Goal: Find specific page/section: Find specific page/section

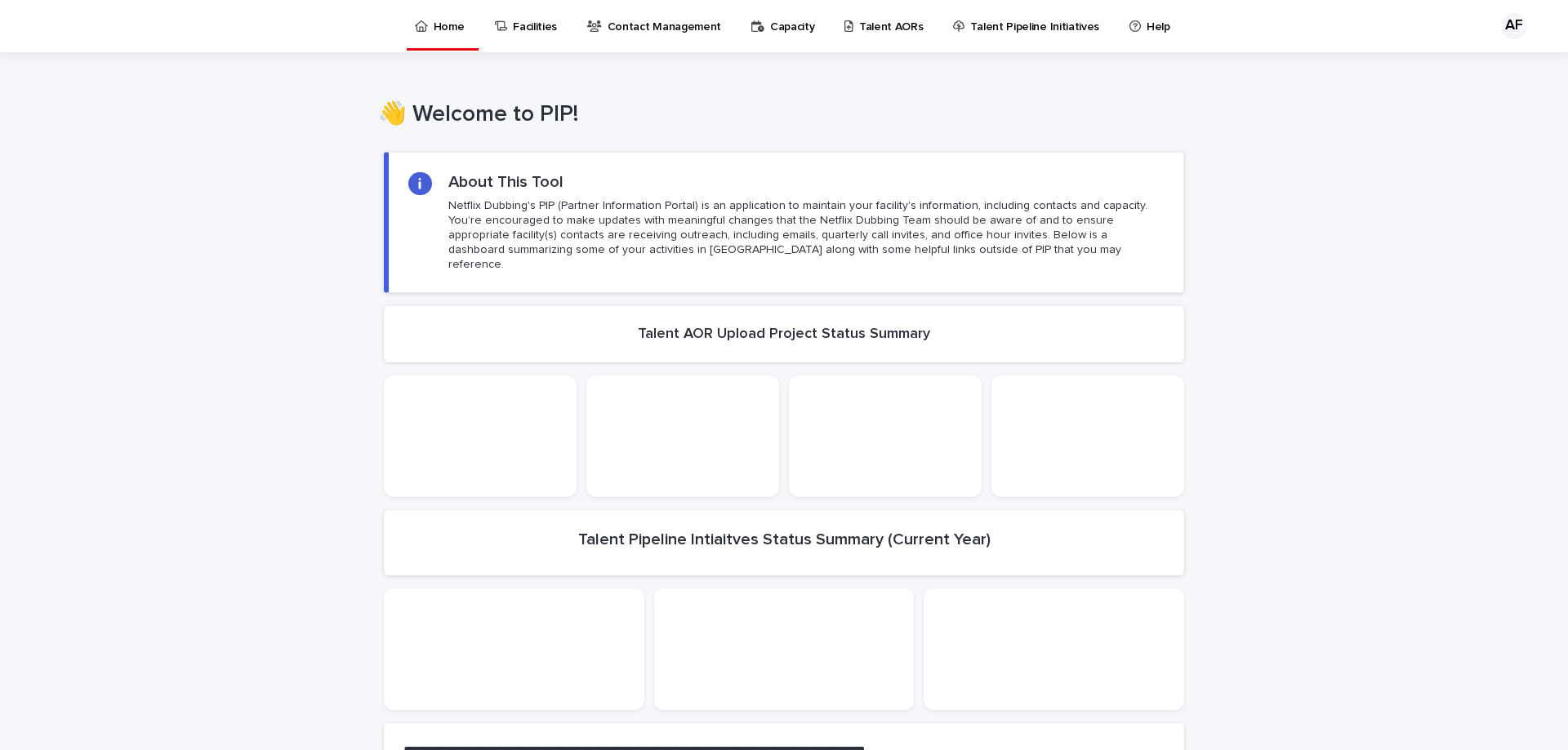
click at [878, 27] on p "Talent AORs" at bounding box center [891, 17] width 64 height 35
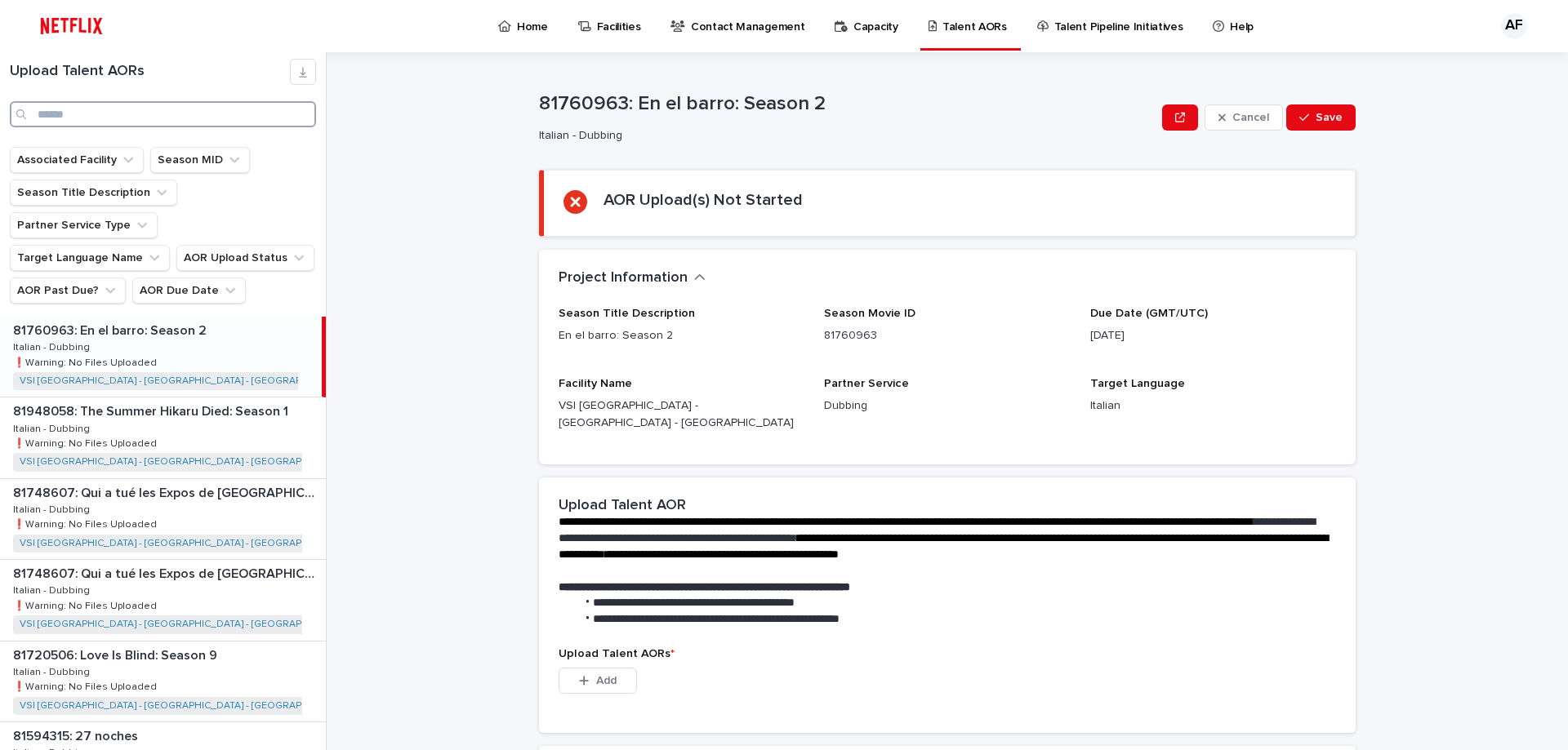
click at [59, 122] on input "Search" at bounding box center [163, 114] width 306 height 26
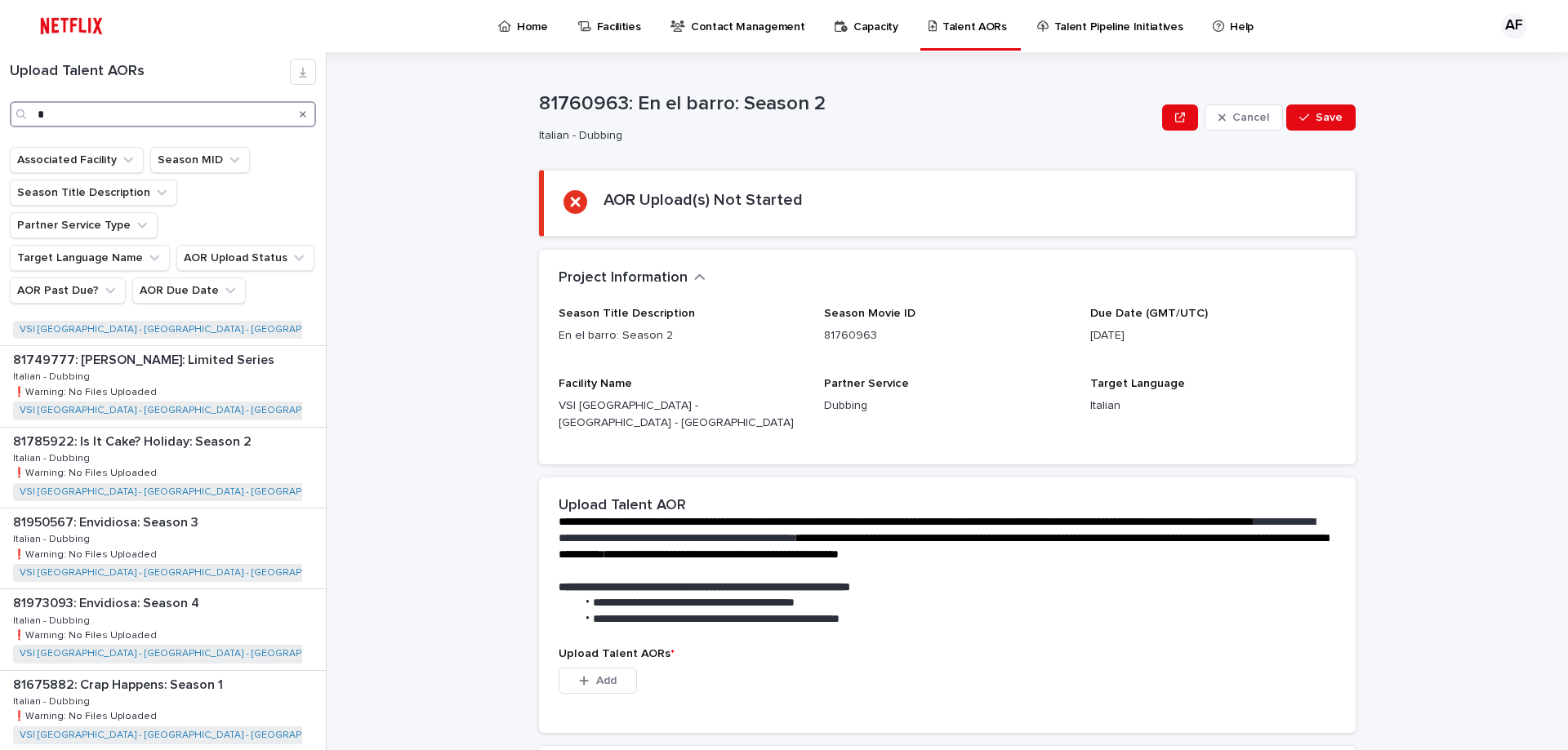
scroll to position [653, 0]
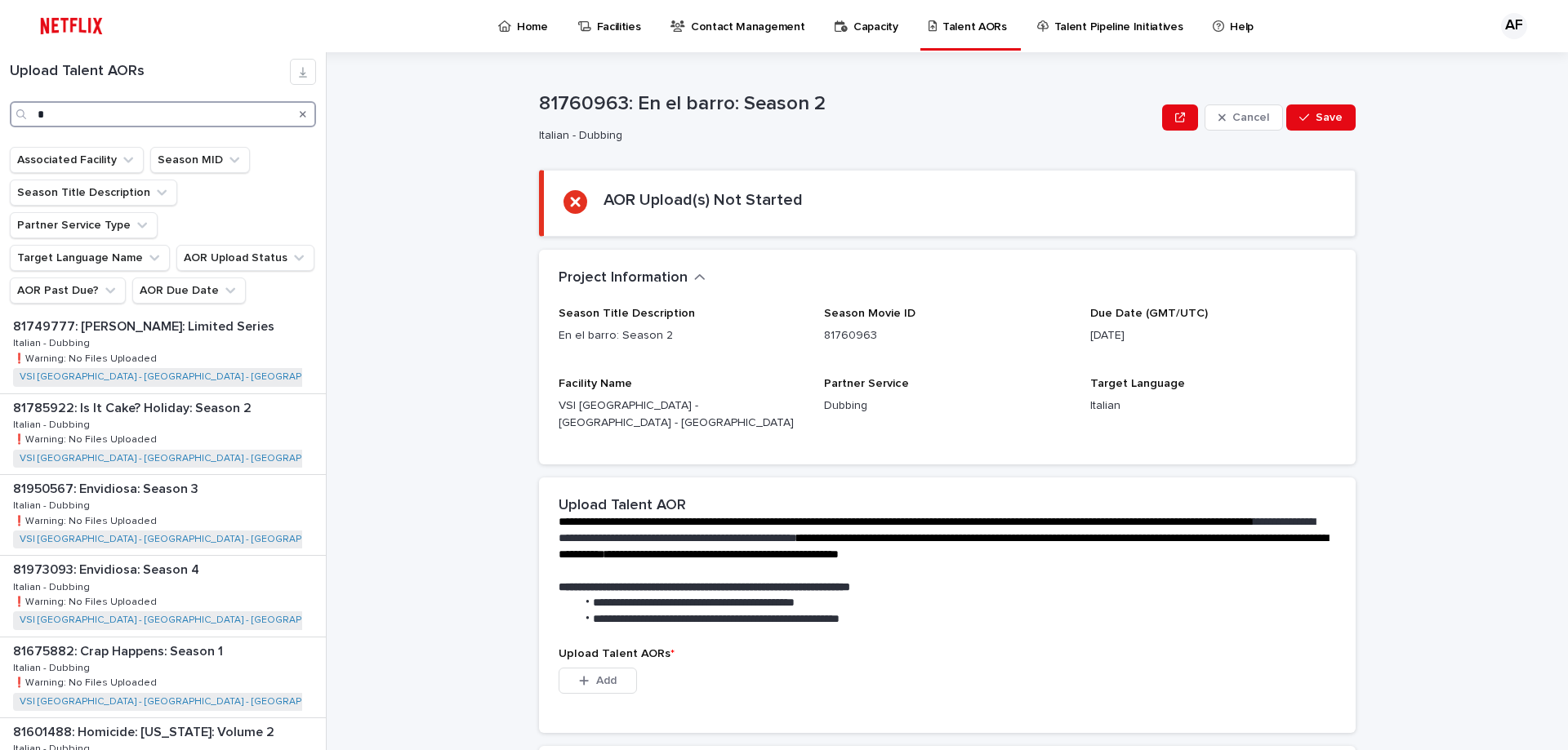
click at [119, 115] on input "*" at bounding box center [163, 114] width 306 height 26
type input "*"
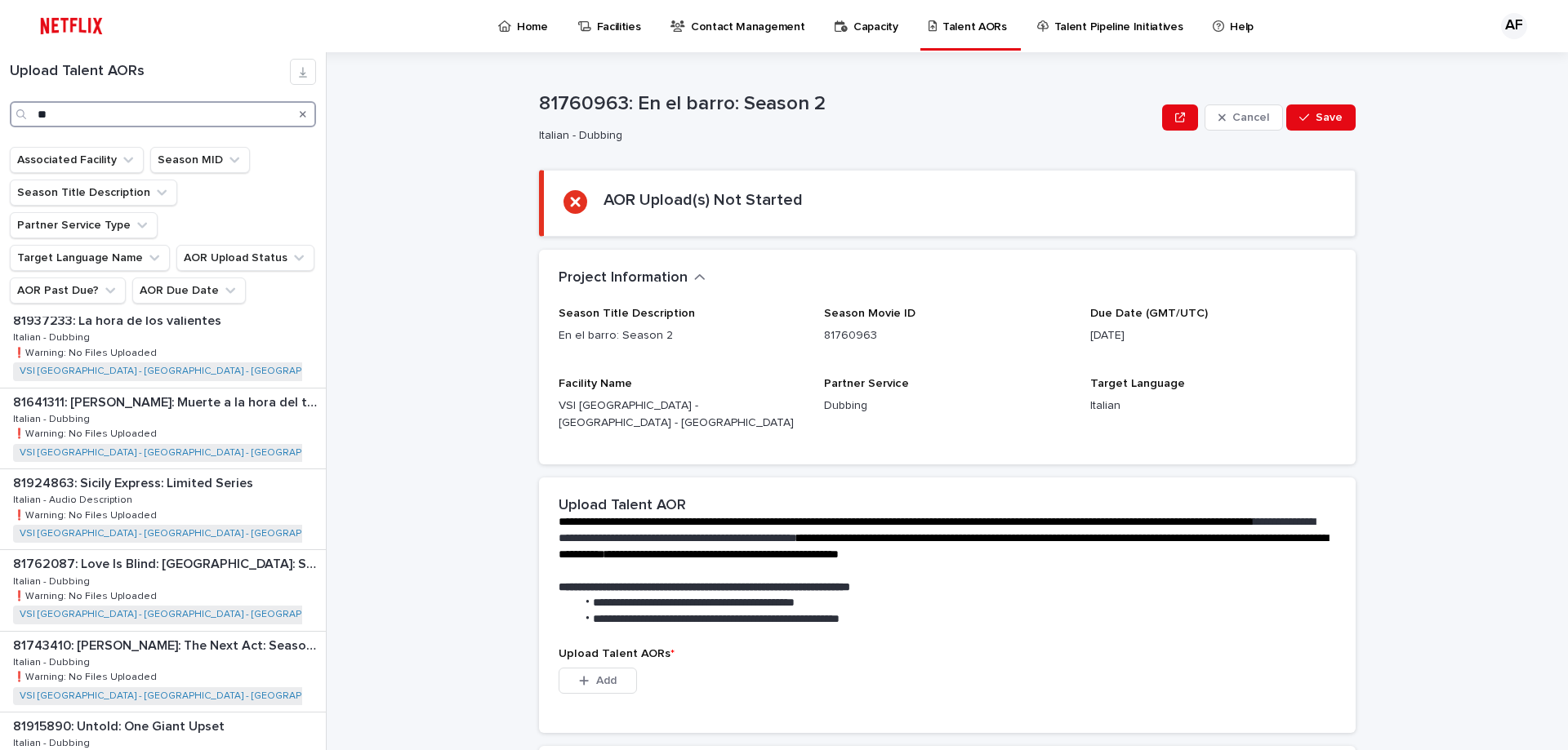
scroll to position [2022, 0]
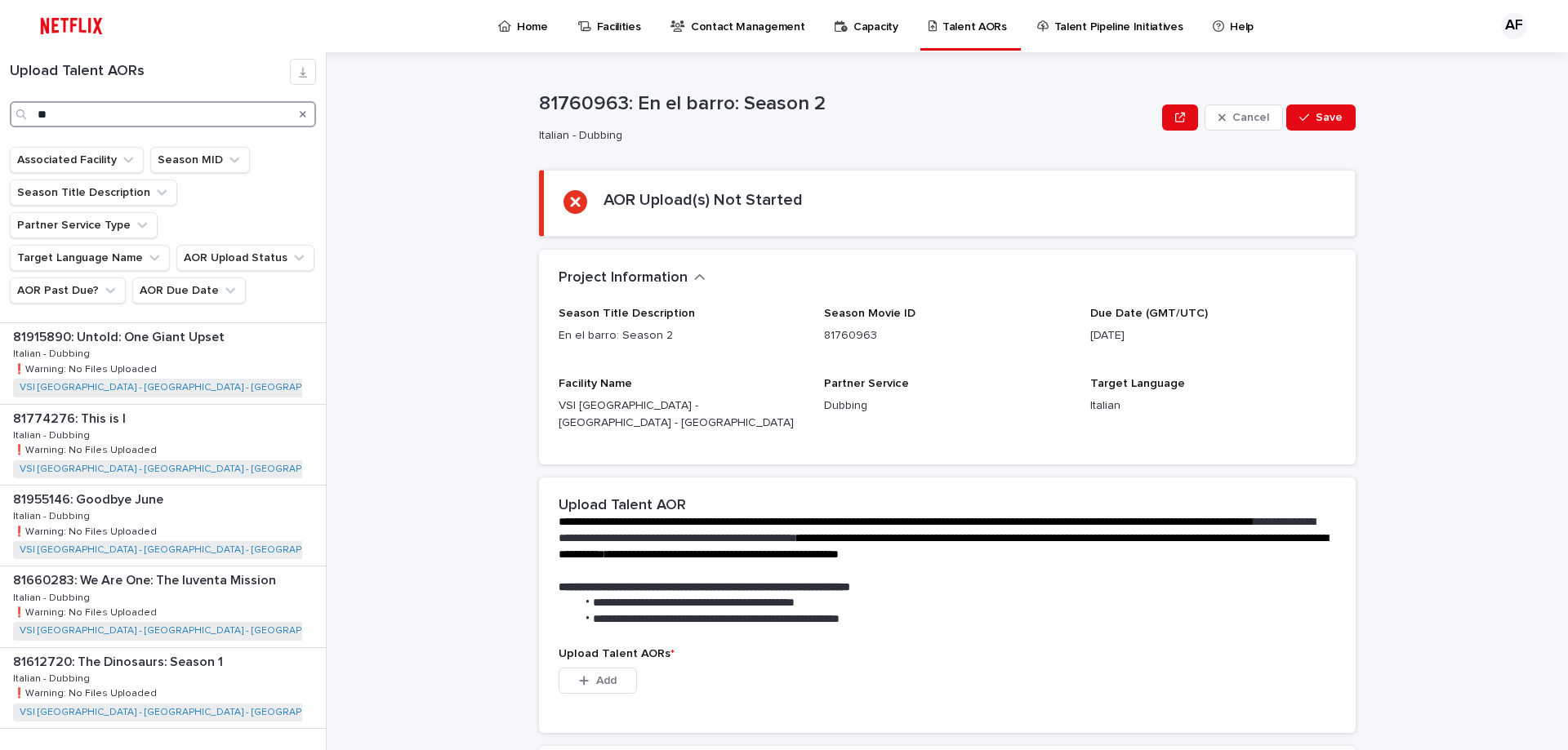
drag, startPoint x: 107, startPoint y: 106, endPoint x: 0, endPoint y: 97, distance: 107.4
click at [0, 97] on div "Upload Talent AORs **" at bounding box center [163, 93] width 326 height 69
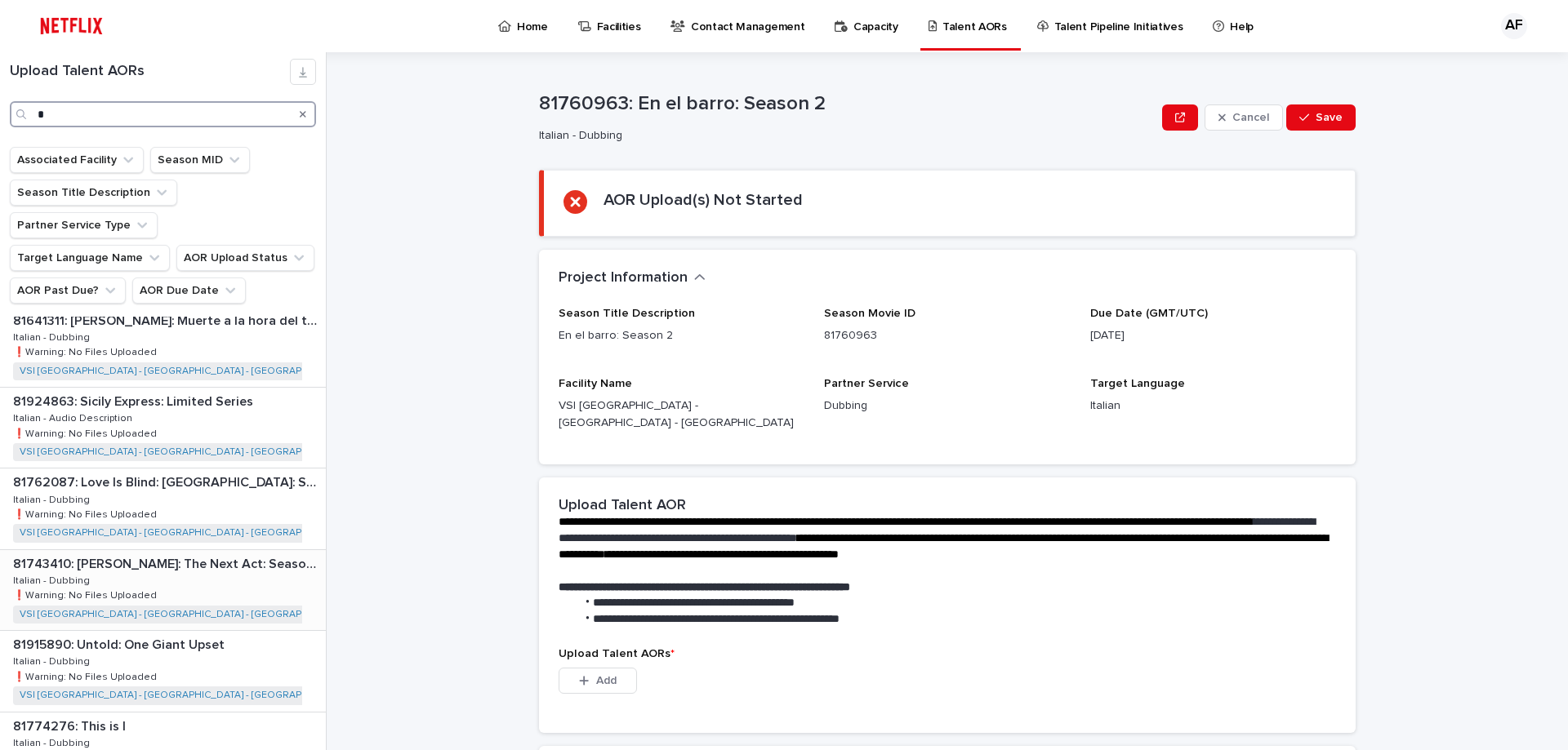
scroll to position [2022, 0]
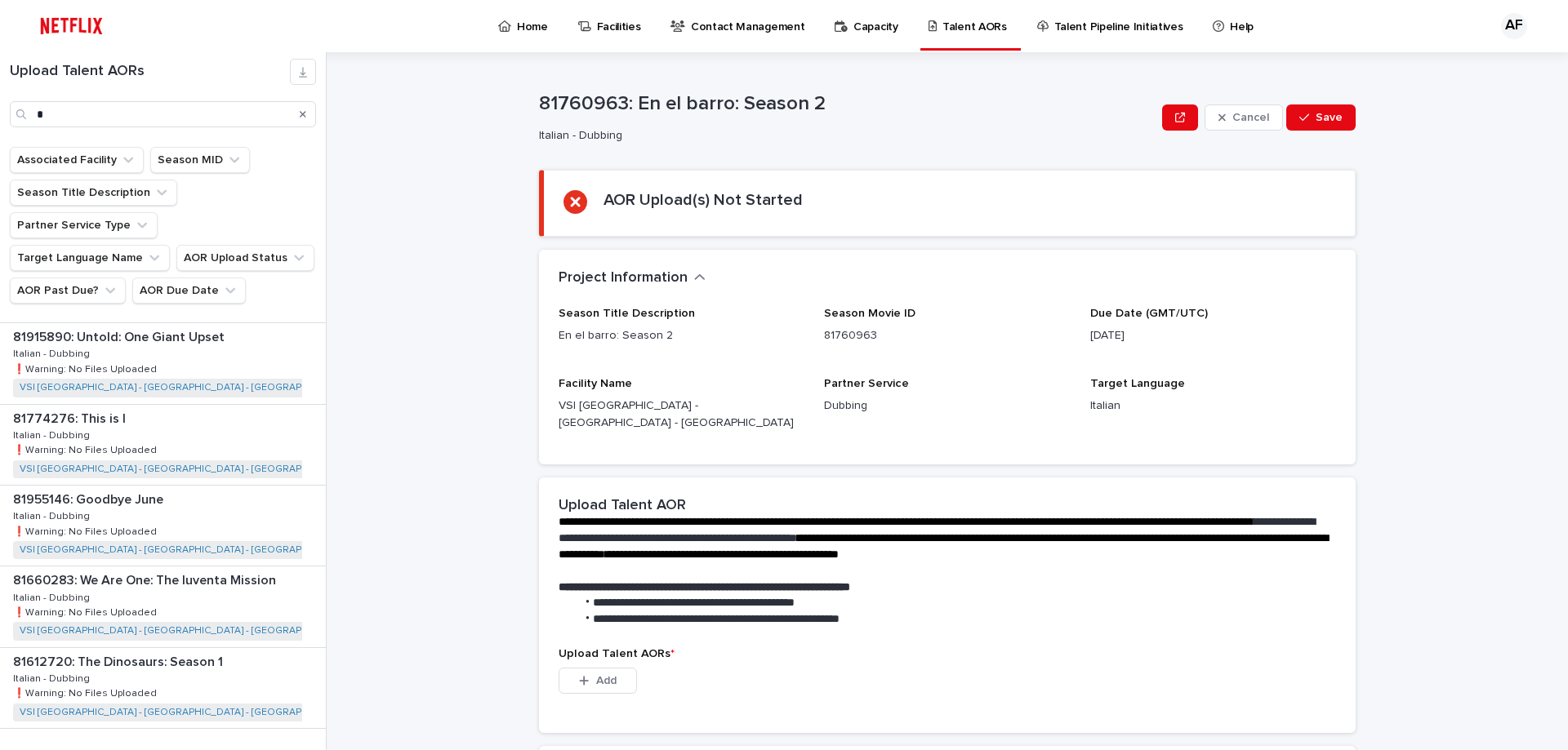
click at [275, 742] on div "Back Next" at bounding box center [256, 762] width 138 height 41
click at [306, 749] on button "Next" at bounding box center [291, 762] width 69 height 15
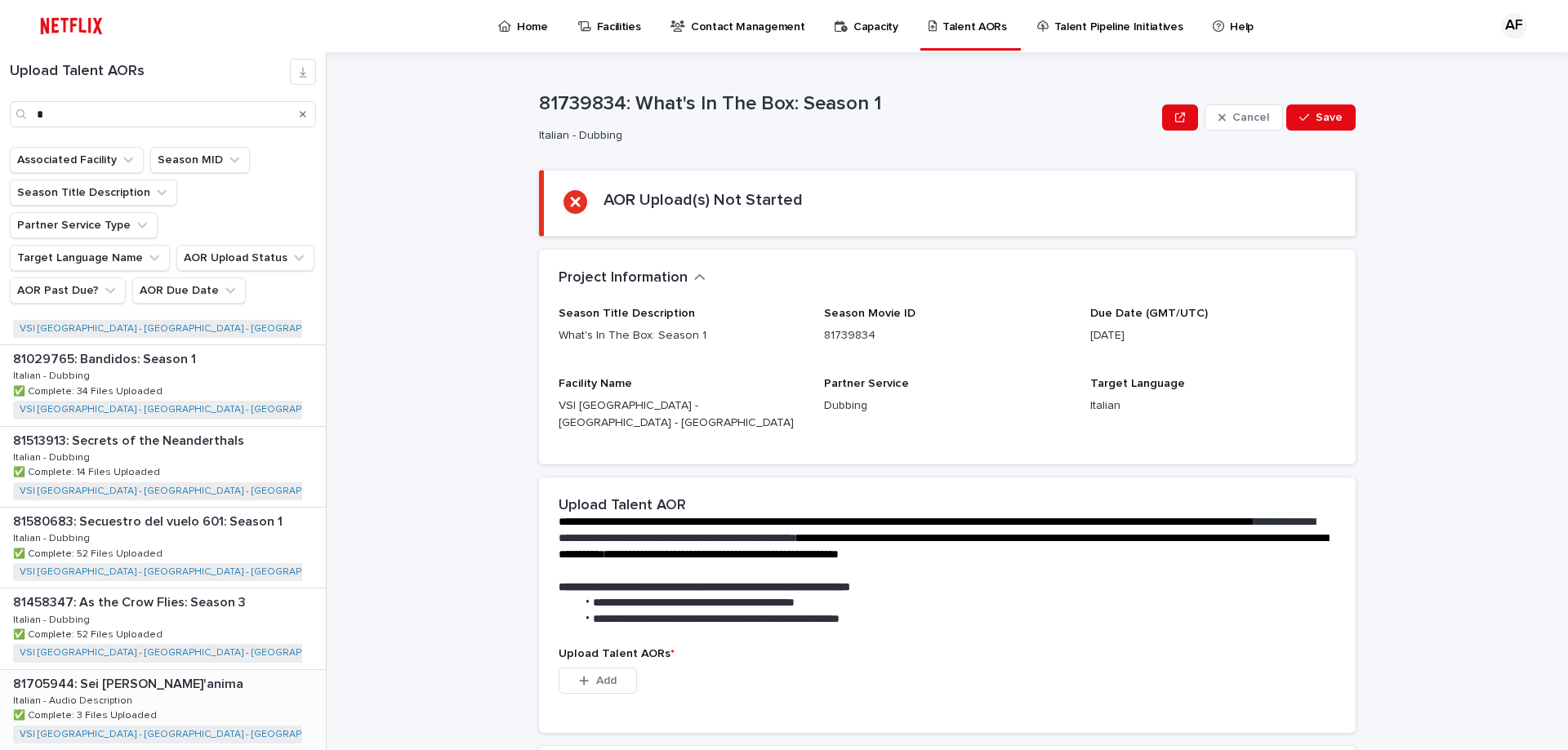
scroll to position [2022, 0]
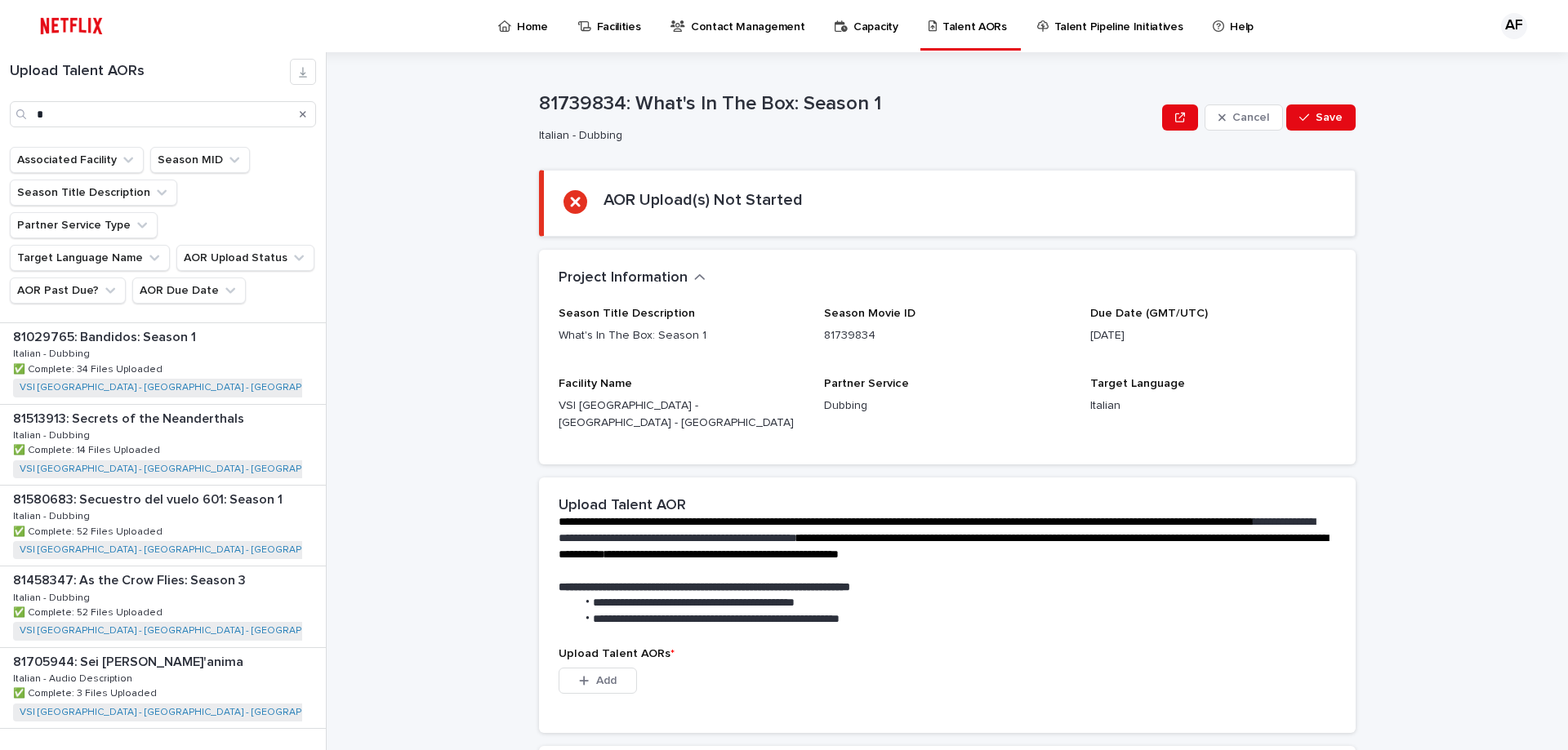
click at [283, 749] on span "Next" at bounding box center [280, 762] width 36 height 12
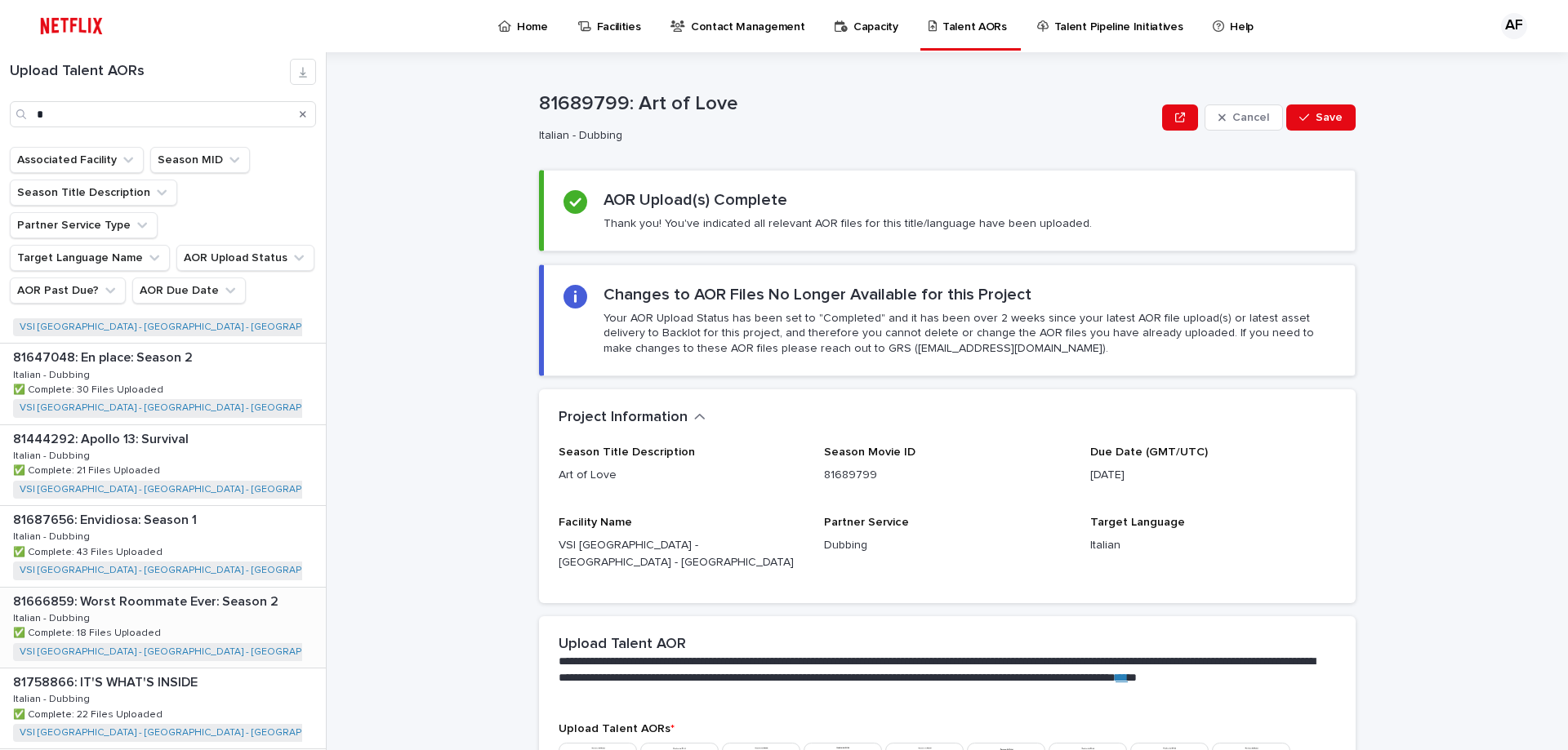
scroll to position [2022, 0]
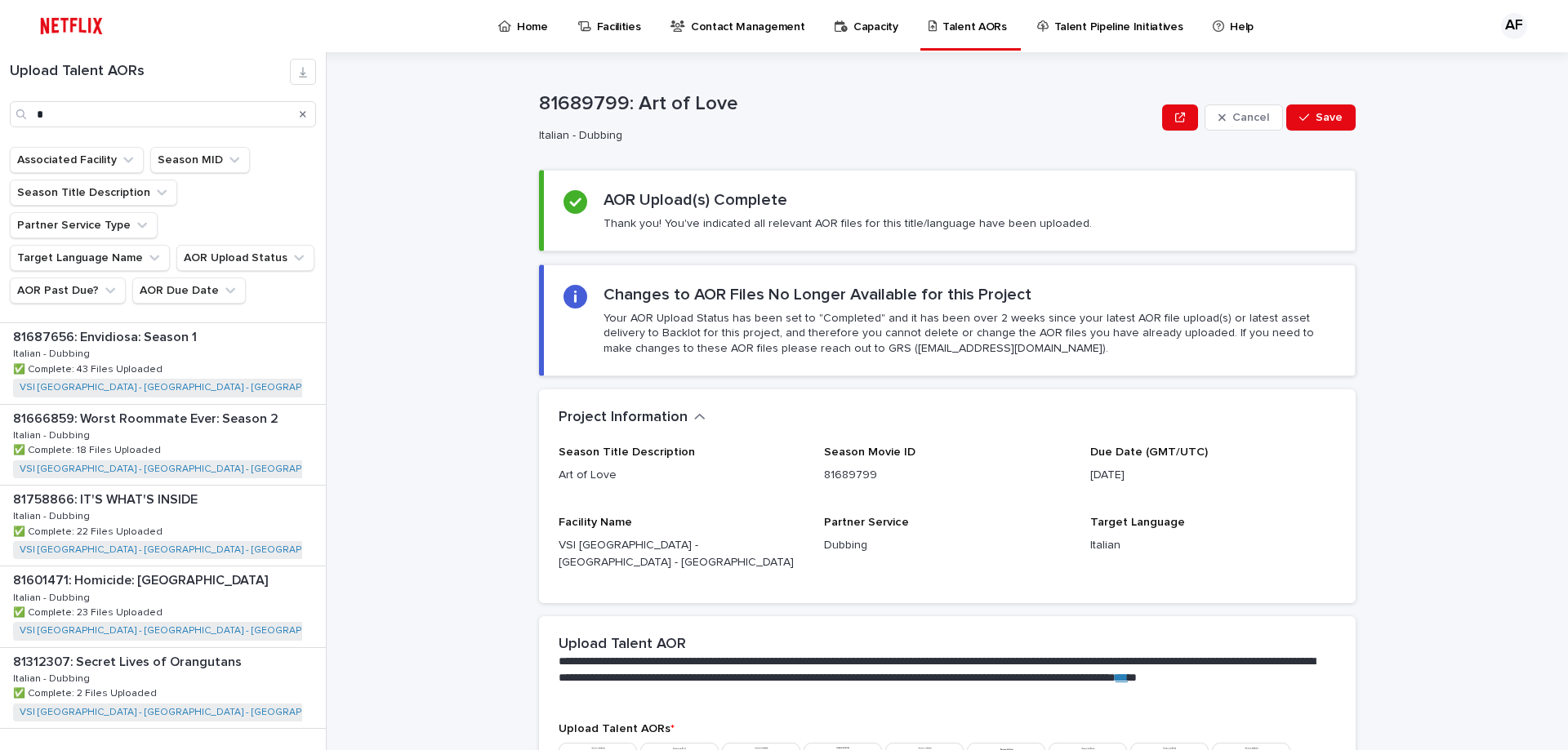
click at [268, 749] on span "Next" at bounding box center [280, 762] width 36 height 12
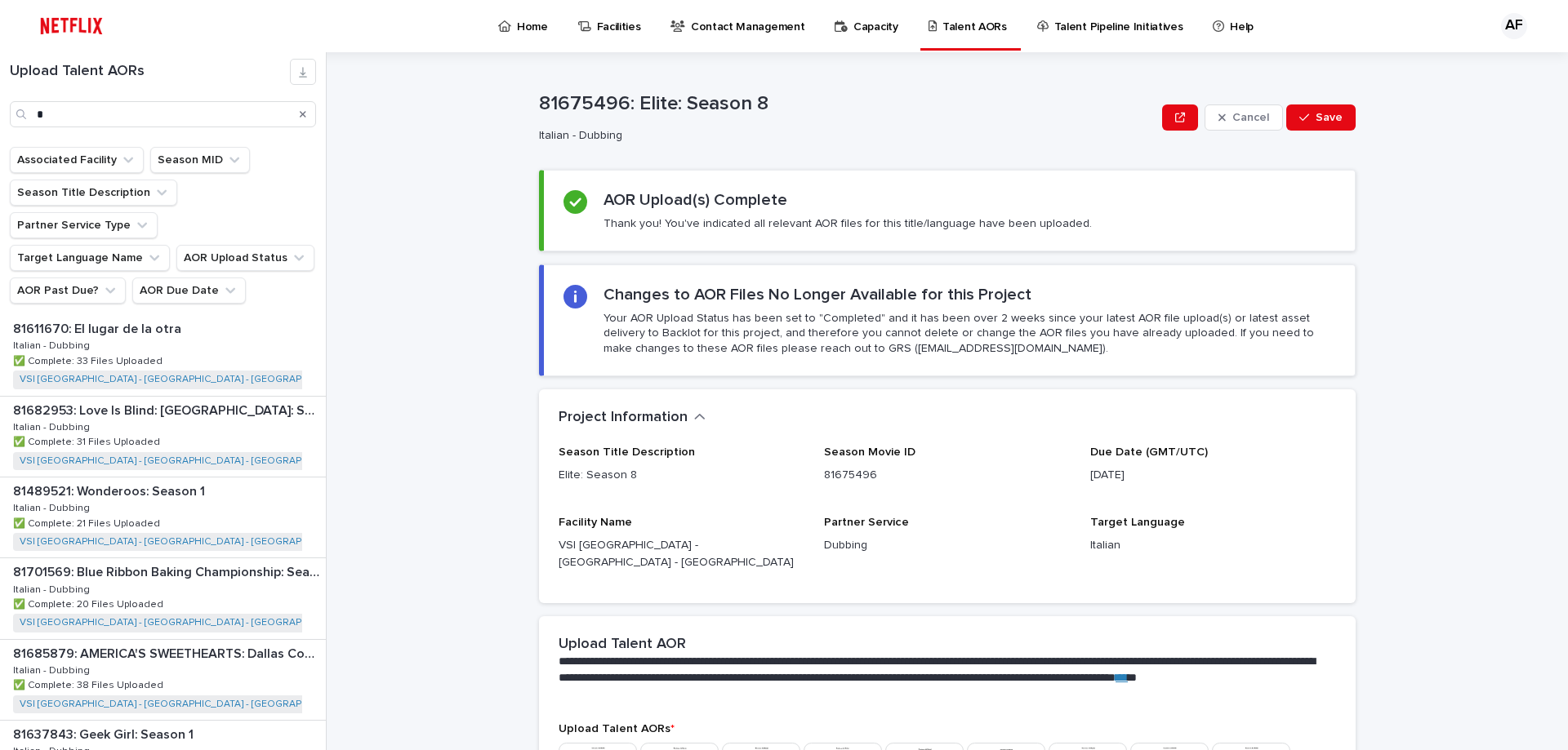
scroll to position [327, 0]
drag, startPoint x: 146, startPoint y: 104, endPoint x: 0, endPoint y: 113, distance: 146.3
click at [0, 113] on div "Upload Talent AORs *" at bounding box center [163, 93] width 326 height 69
type input "*"
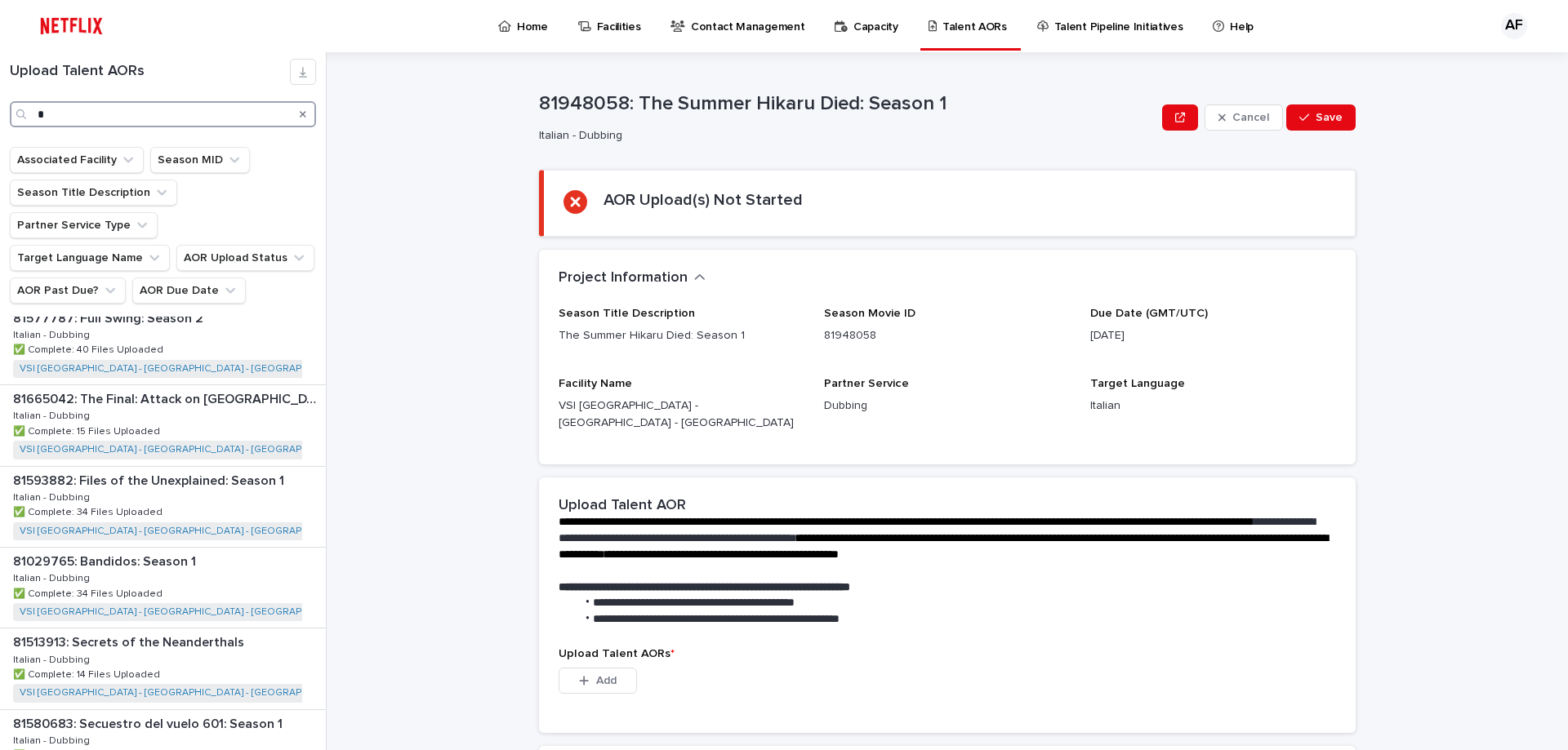
scroll to position [2022, 0]
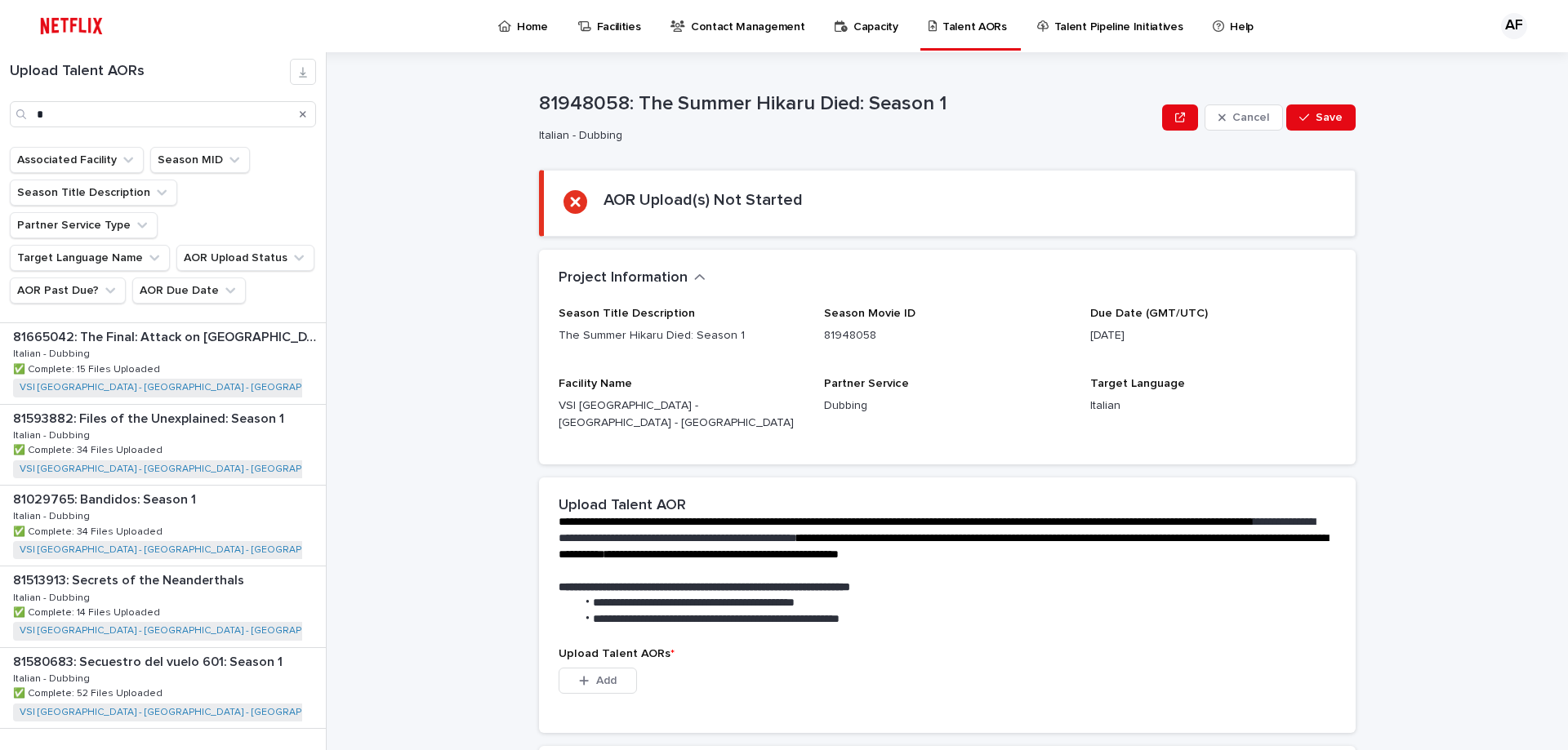
click at [268, 749] on span "Next" at bounding box center [280, 762] width 36 height 12
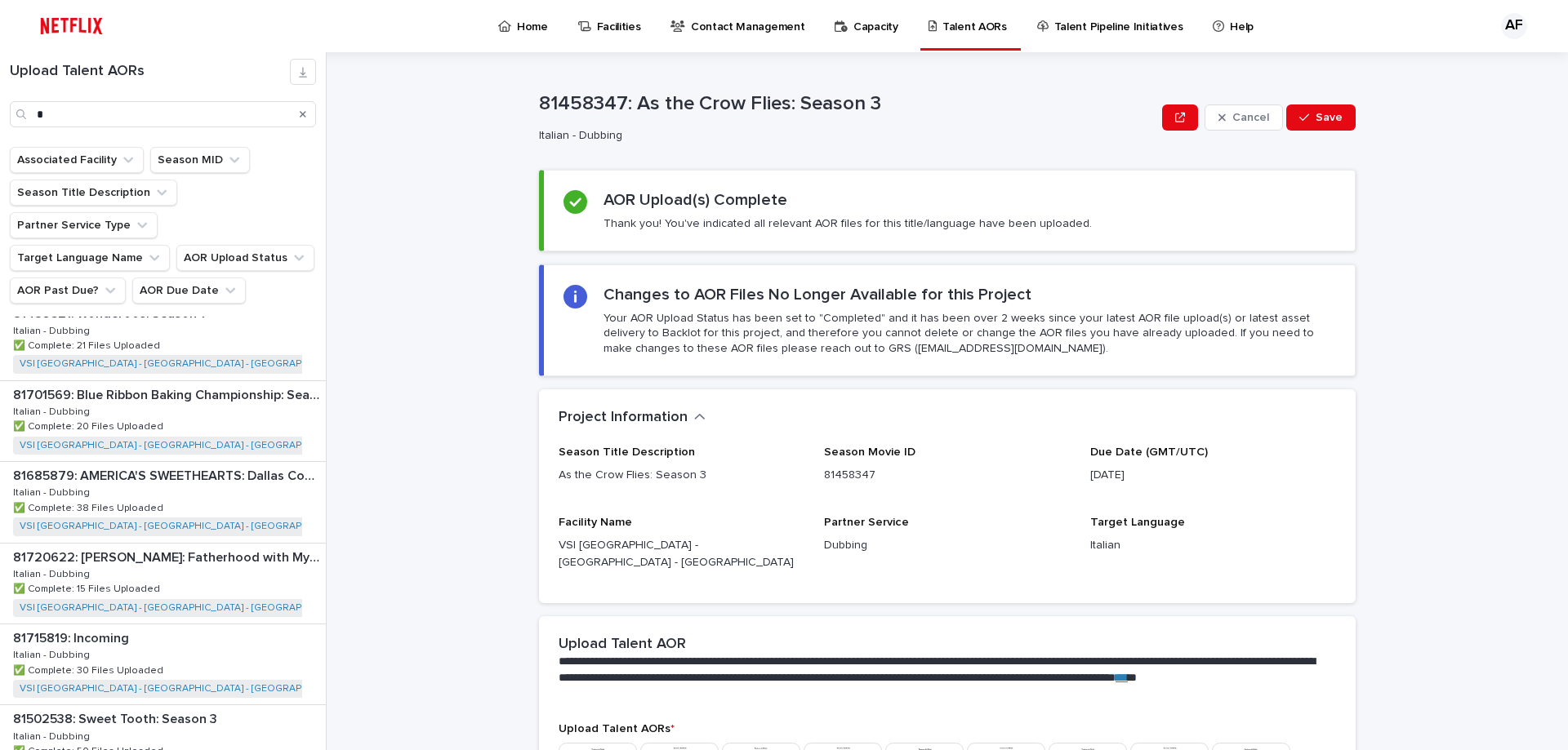
scroll to position [2022, 0]
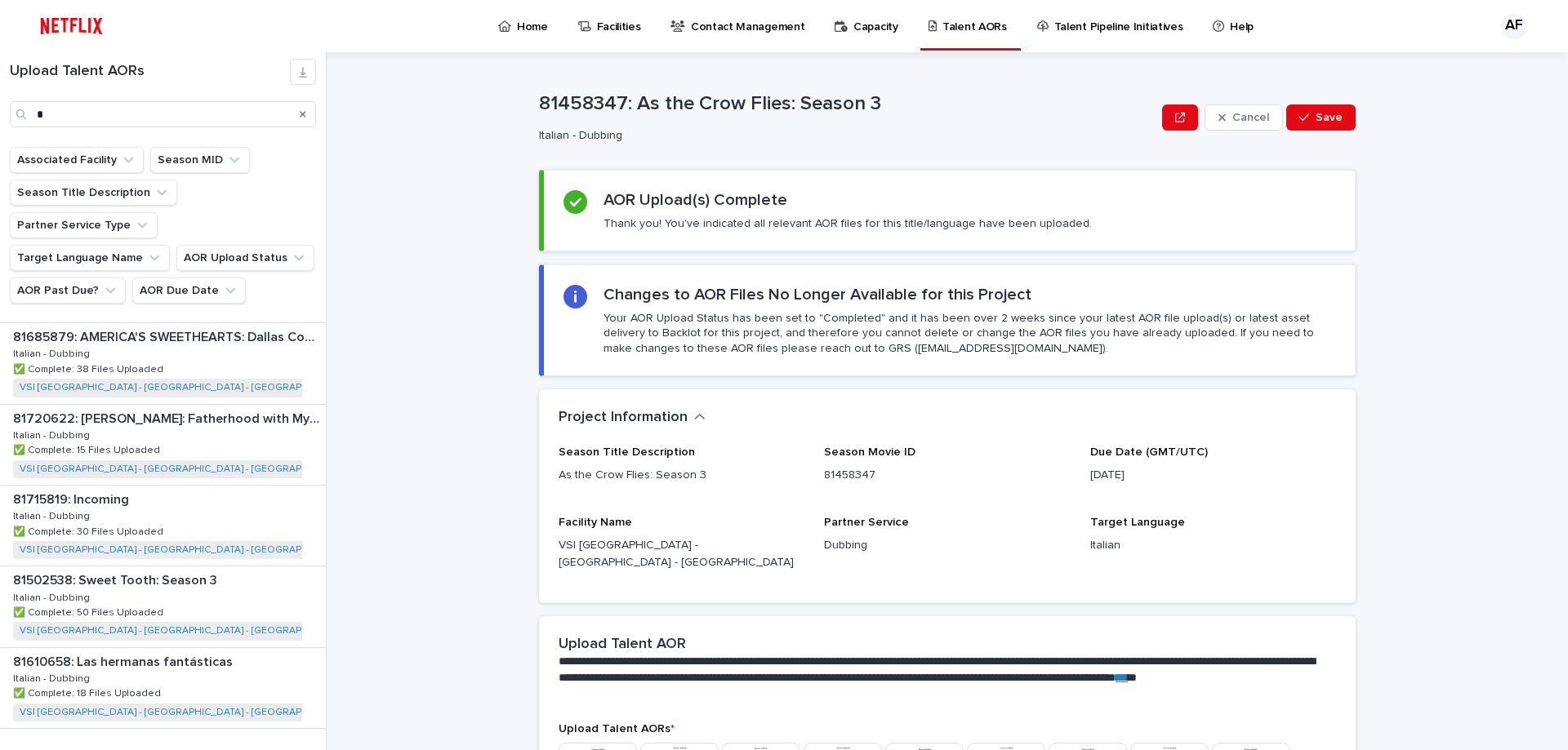
click at [275, 749] on span "Next" at bounding box center [280, 762] width 36 height 12
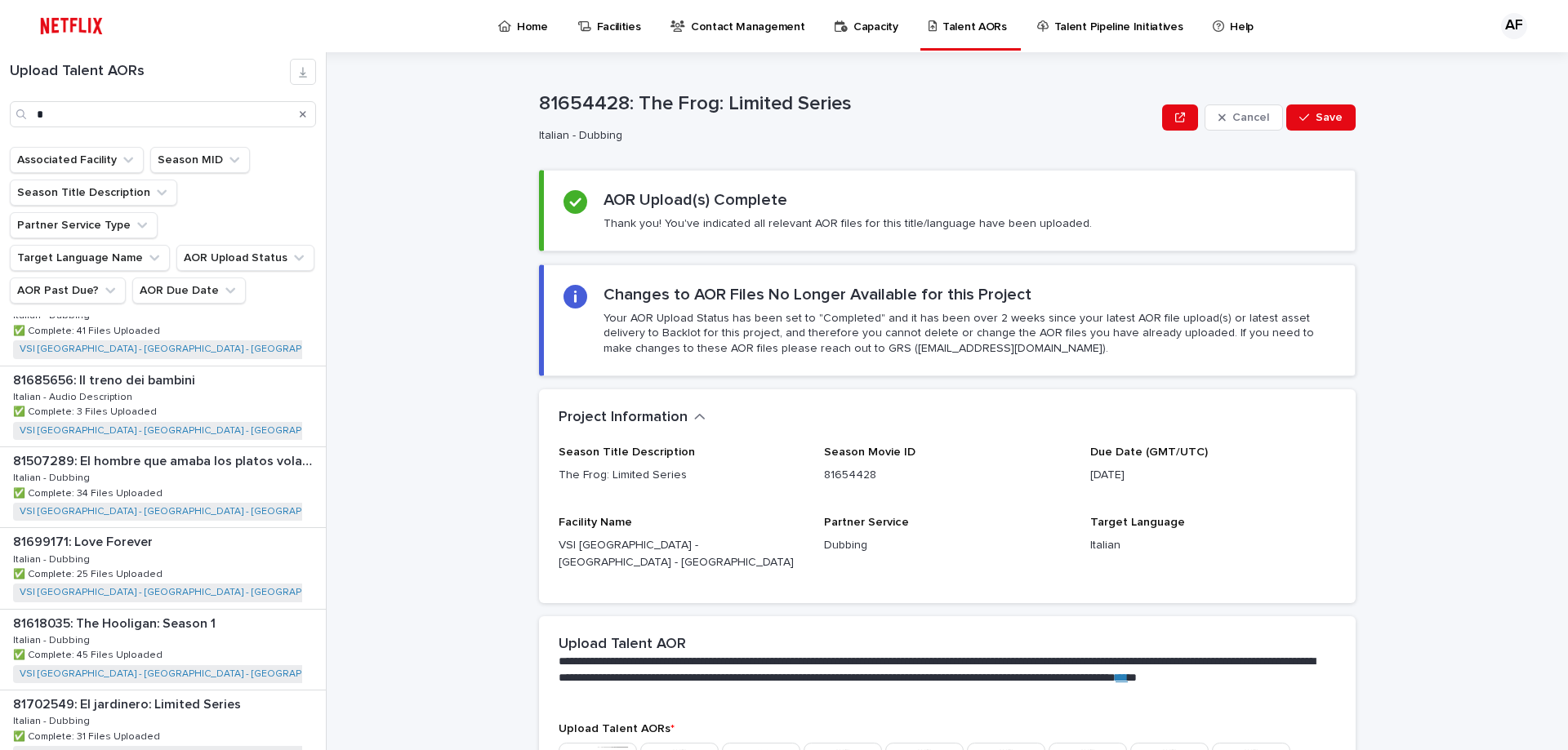
scroll to position [2022, 0]
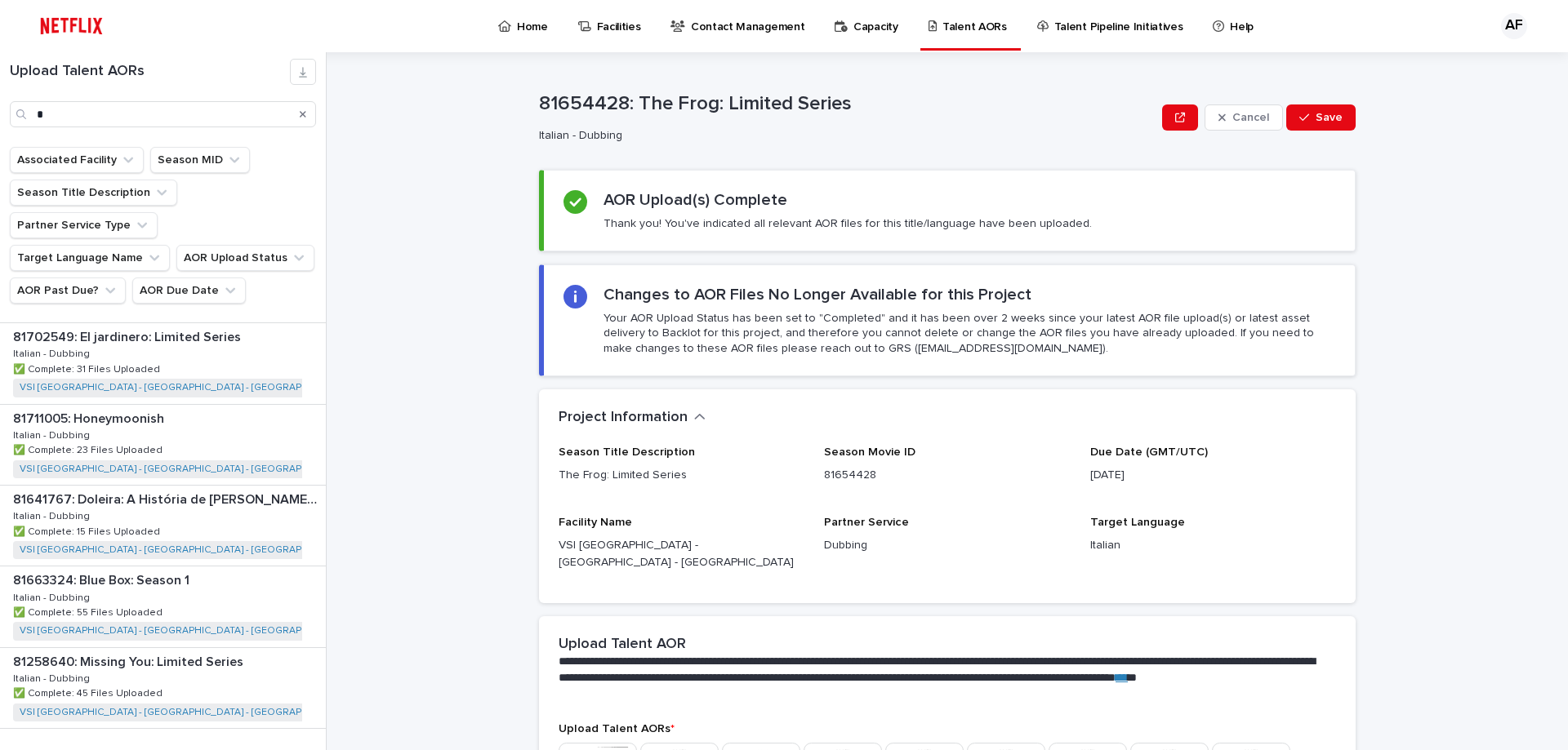
click at [305, 749] on icon "button" at bounding box center [309, 762] width 7 height 15
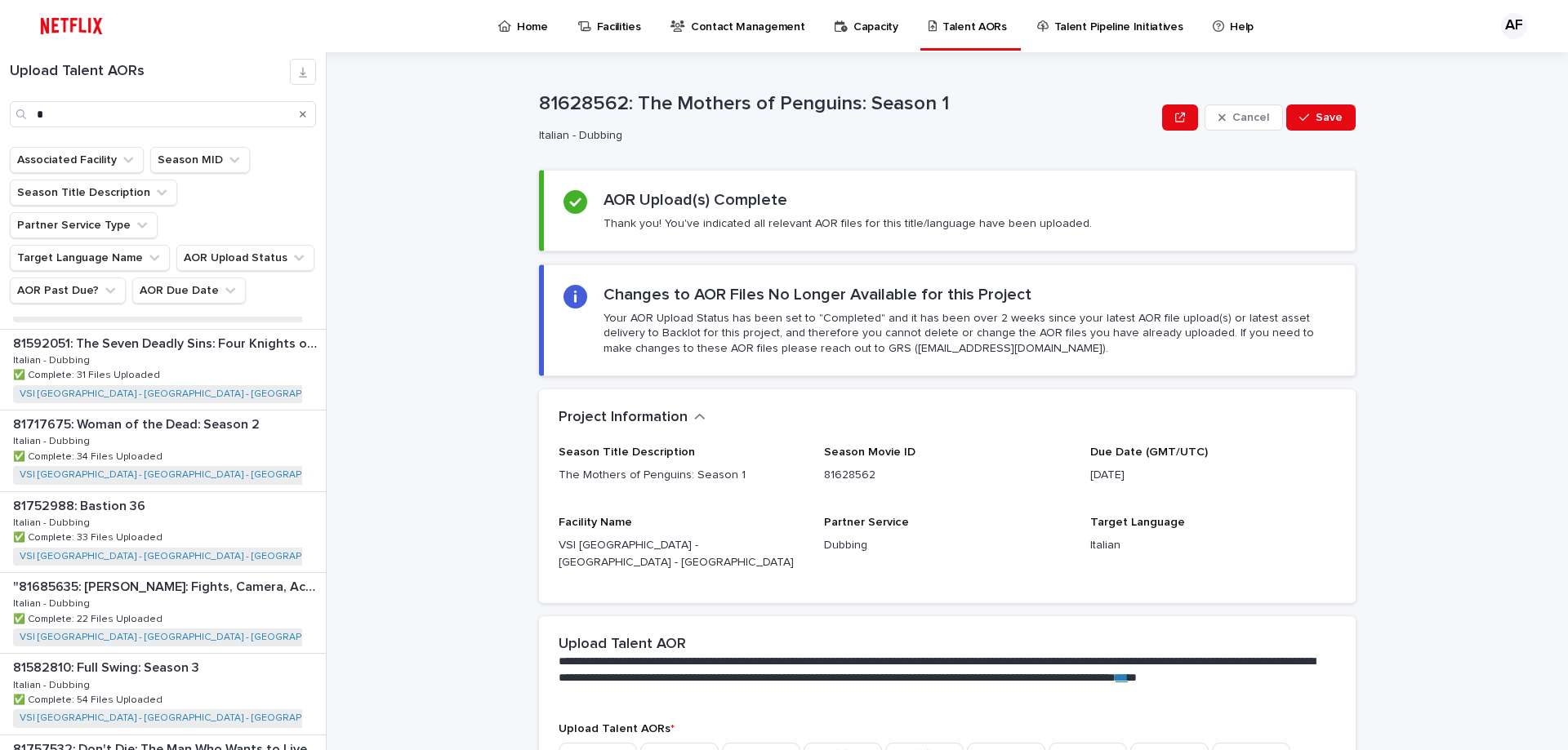
scroll to position [2022, 0]
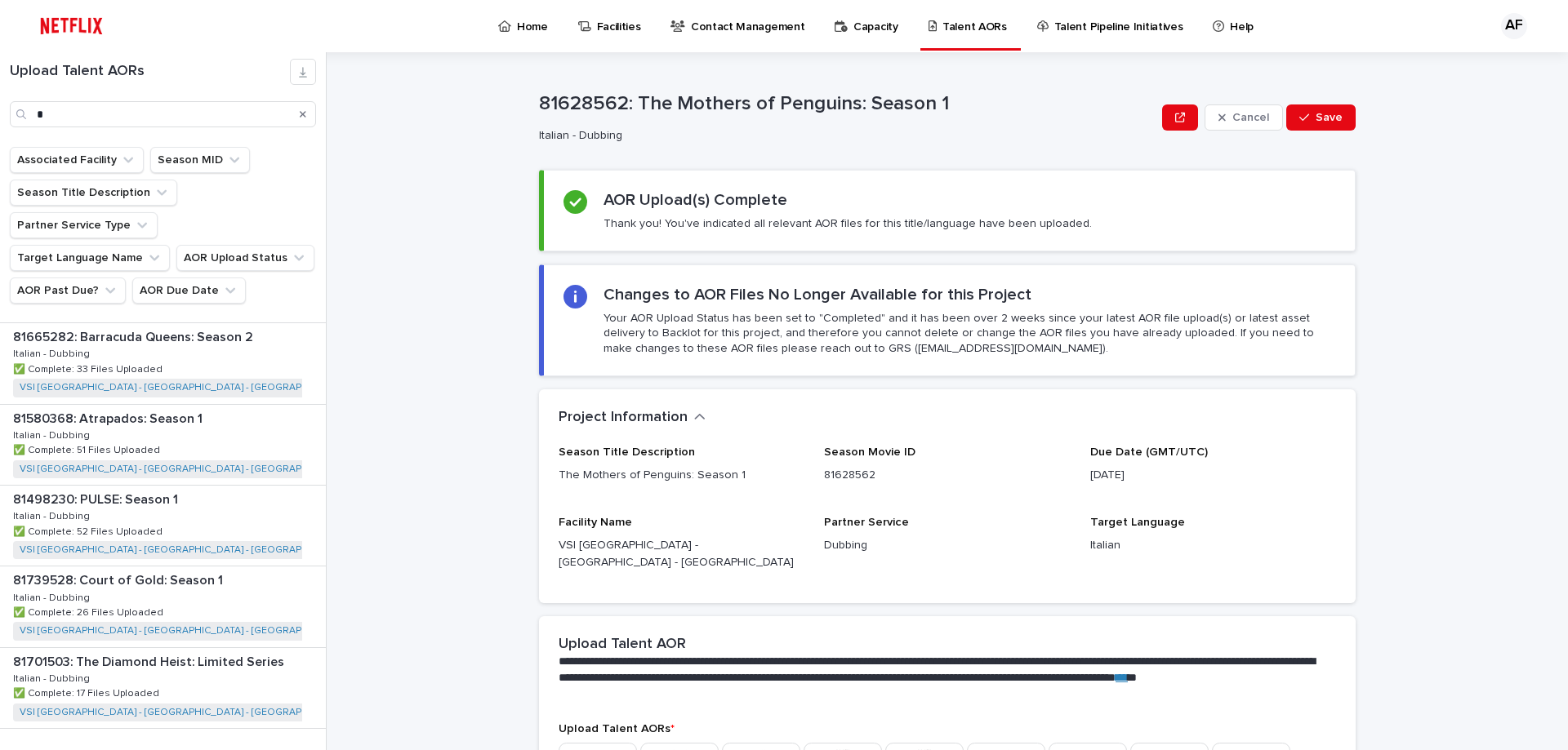
click at [263, 749] on span "Next" at bounding box center [280, 762] width 36 height 12
click at [327, 687] on div "Upload Talent AORs * Associated Facility Season MID Season Title Description Pa…" at bounding box center [784, 401] width 1568 height 698
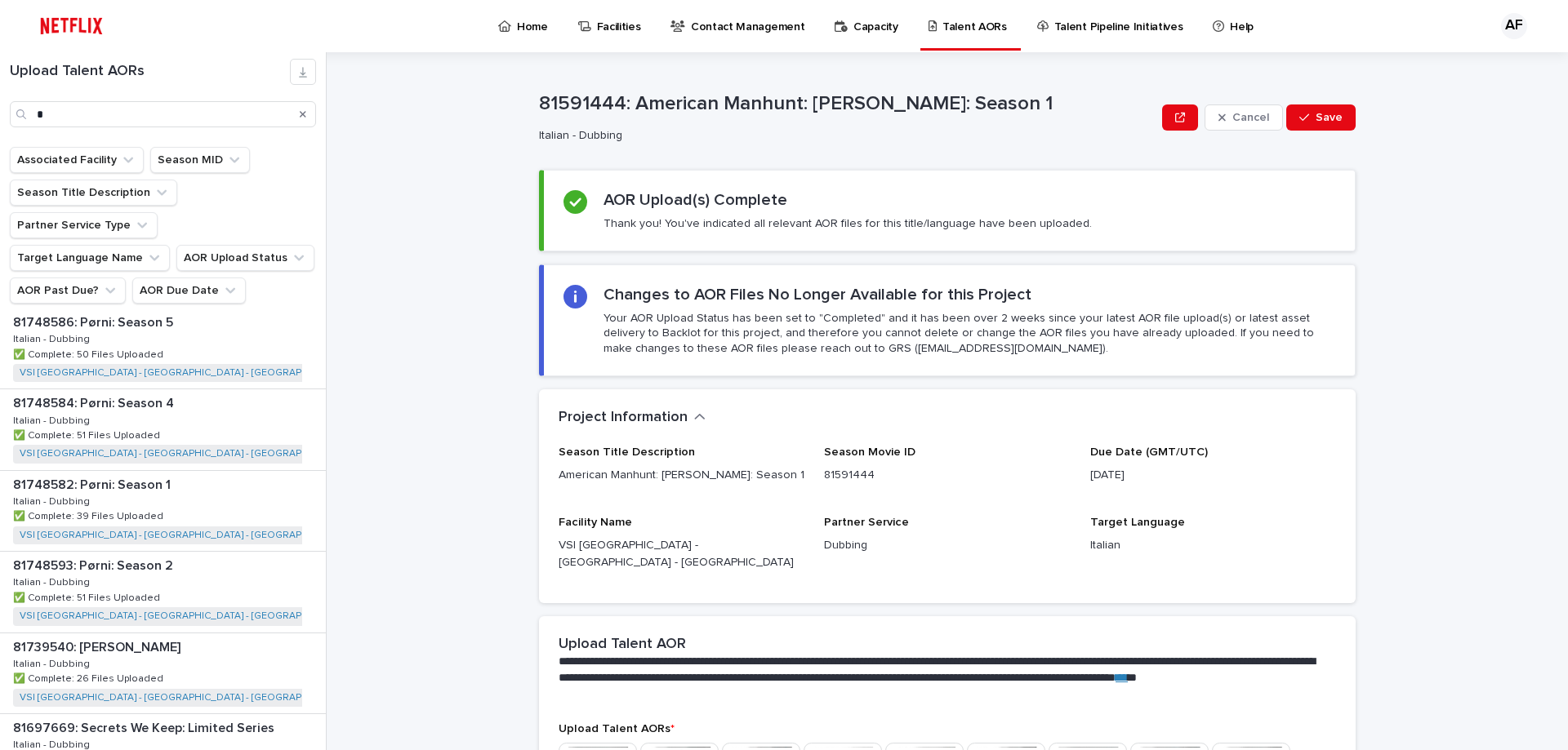
scroll to position [400, 0]
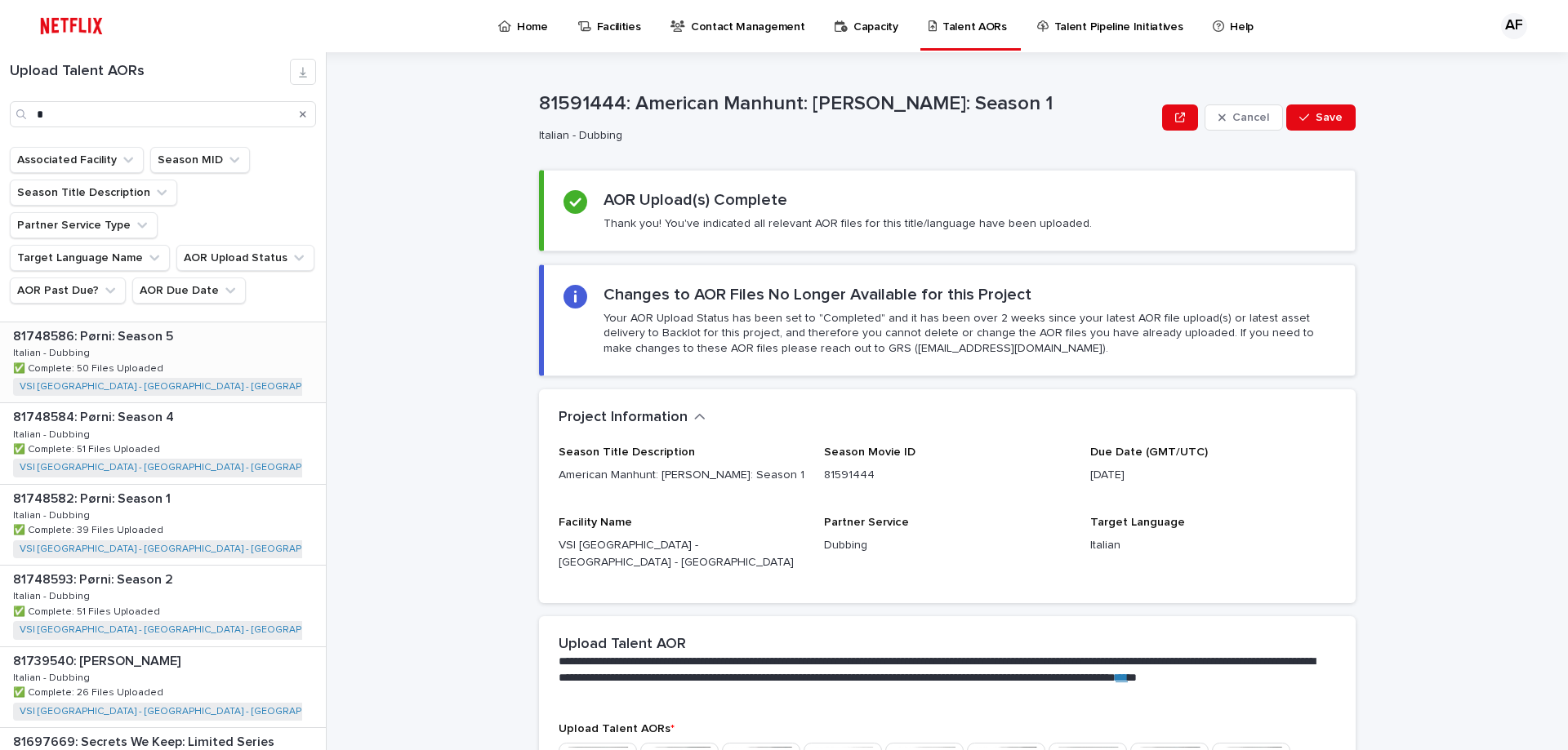
click at [97, 326] on p "81748586: Pørni: Season 5" at bounding box center [95, 335] width 164 height 19
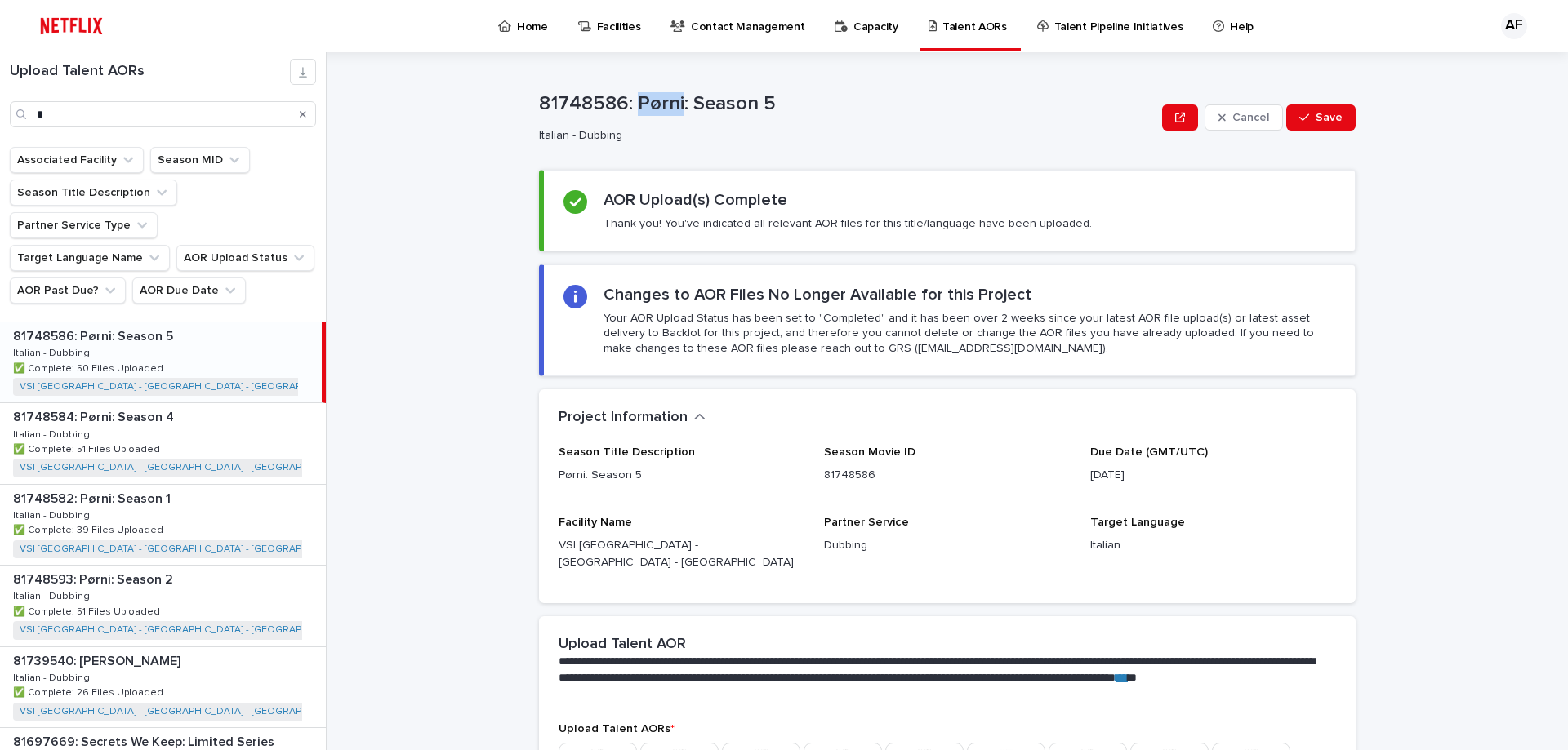
drag, startPoint x: 632, startPoint y: 107, endPoint x: 675, endPoint y: 108, distance: 43.0
click at [675, 108] on p "81748586: Pørni: Season 5" at bounding box center [847, 104] width 617 height 24
copy p "Pørni"
